Goal: Find specific page/section: Find specific page/section

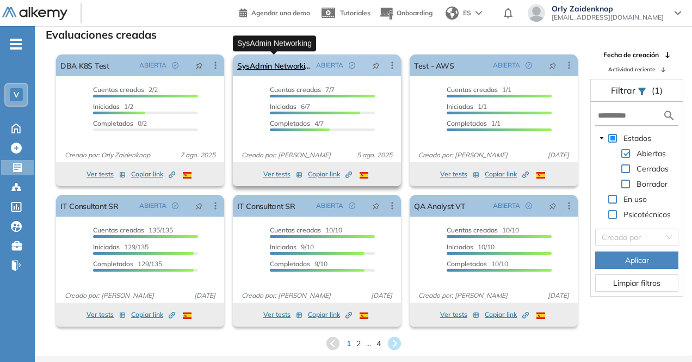
click at [281, 60] on link "SysAdmin Networking" at bounding box center [274, 65] width 75 height 22
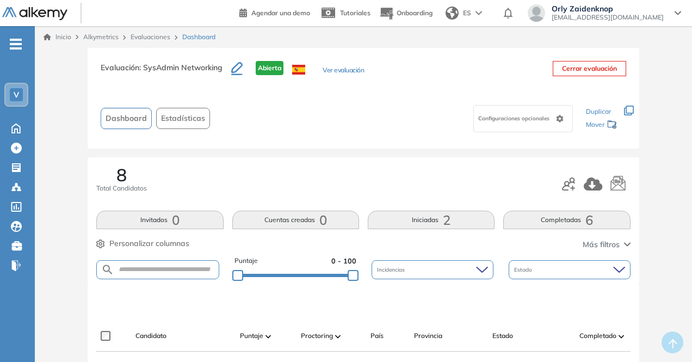
click at [570, 220] on button "Completadas 6" at bounding box center [566, 220] width 127 height 18
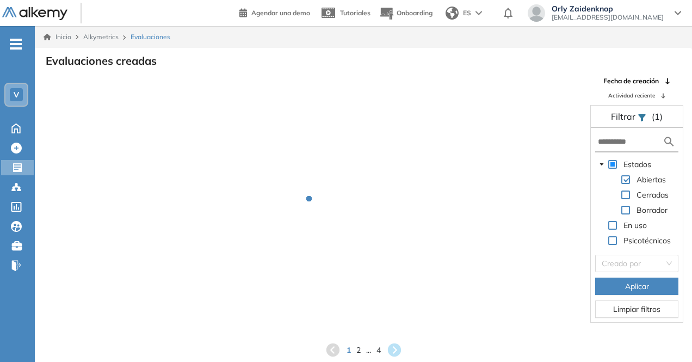
scroll to position [26, 0]
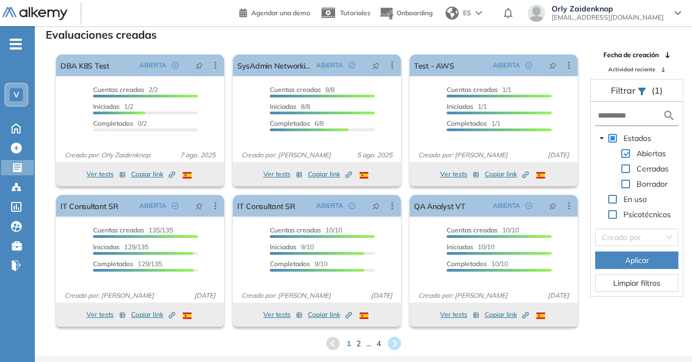
click at [394, 342] on icon at bounding box center [393, 343] width 13 height 13
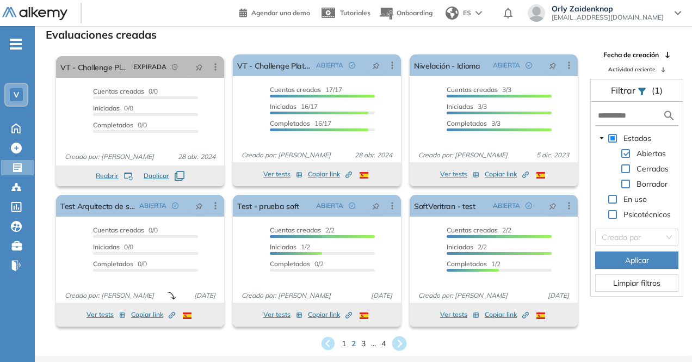
click at [400, 340] on icon at bounding box center [399, 343] width 15 height 15
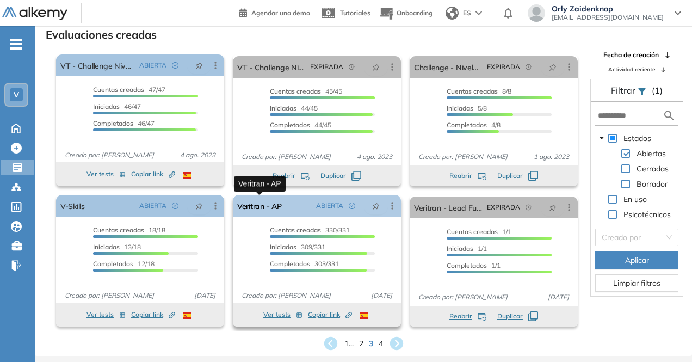
click at [265, 205] on link "Veritran - AP" at bounding box center [259, 206] width 45 height 22
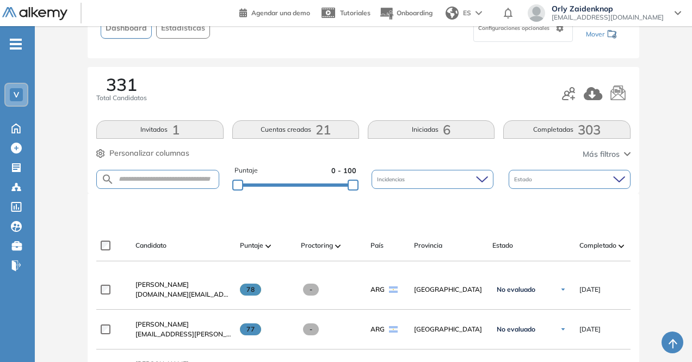
scroll to position [109, 0]
click at [146, 174] on form at bounding box center [157, 179] width 122 height 19
click at [148, 182] on input "text" at bounding box center [166, 179] width 104 height 8
type input "*********"
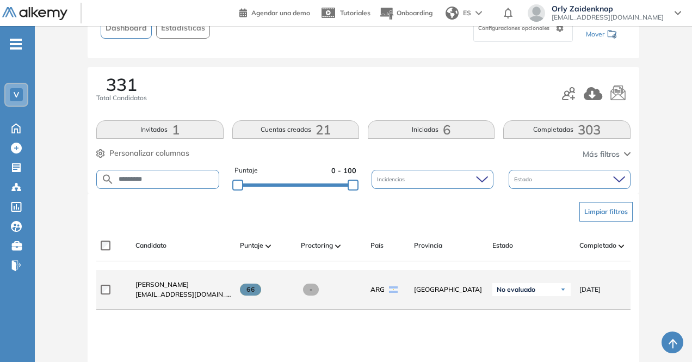
click at [184, 294] on span "[EMAIL_ADDRESS][DOMAIN_NAME]" at bounding box center [183, 294] width 96 height 10
click at [185, 285] on span "[PERSON_NAME]" at bounding box center [161, 284] width 53 height 8
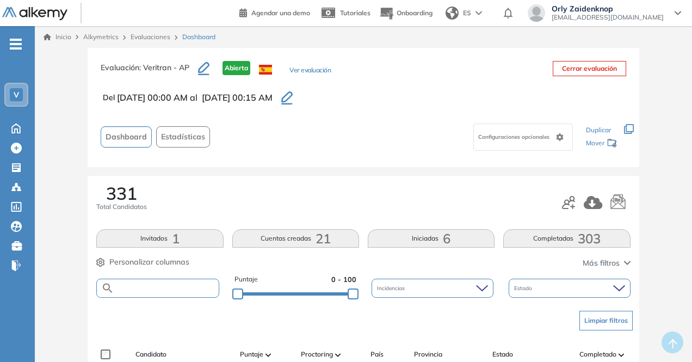
click at [157, 289] on input "text" at bounding box center [166, 288] width 104 height 8
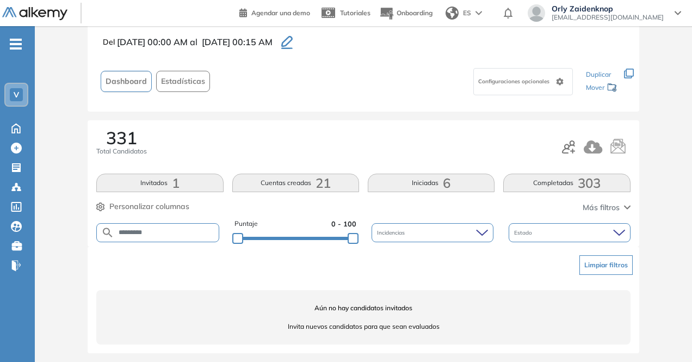
scroll to position [59, 0]
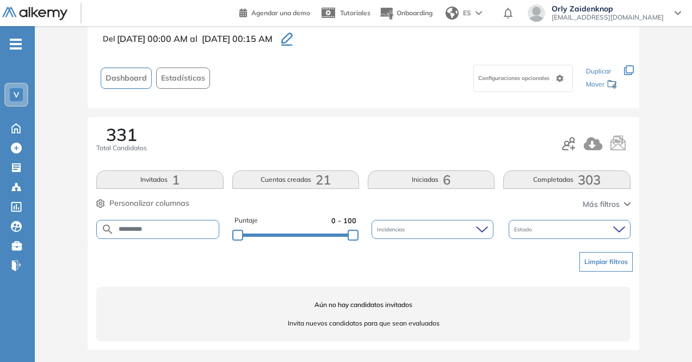
drag, startPoint x: 159, startPoint y: 226, endPoint x: 99, endPoint y: 214, distance: 61.6
click at [102, 222] on form "*********" at bounding box center [157, 229] width 122 height 19
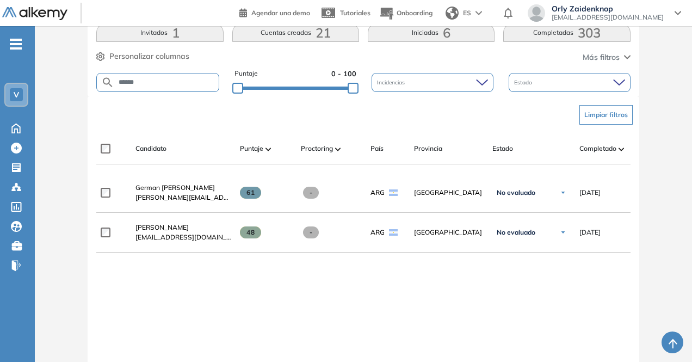
scroll to position [206, 0]
drag, startPoint x: 159, startPoint y: 79, endPoint x: 91, endPoint y: 73, distance: 68.3
click at [91, 73] on div "331 Total Candidatos Invitados 1 Cuentas creadas 21 Iniciadas 6 Completadas 303…" at bounding box center [363, 33] width 551 height 126
type input "******"
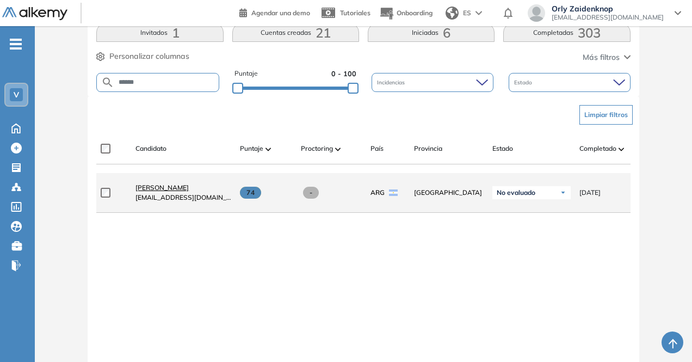
click at [163, 191] on span "[PERSON_NAME]" at bounding box center [161, 187] width 53 height 8
